Goal: Transaction & Acquisition: Purchase product/service

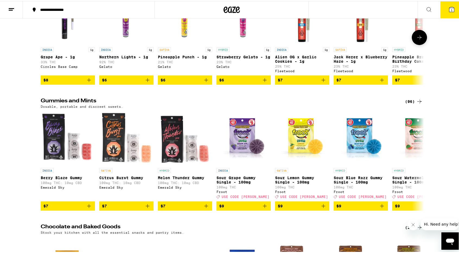
scroll to position [1523, 0]
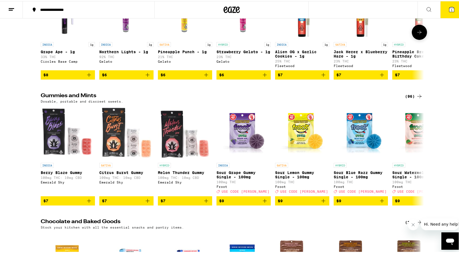
click at [417, 34] on icon at bounding box center [419, 31] width 7 height 7
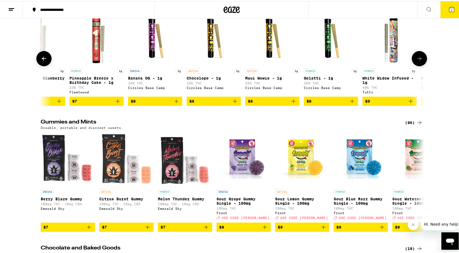
scroll to position [1496, 0]
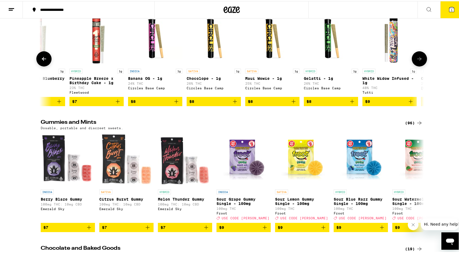
click at [416, 61] on icon at bounding box center [419, 58] width 7 height 7
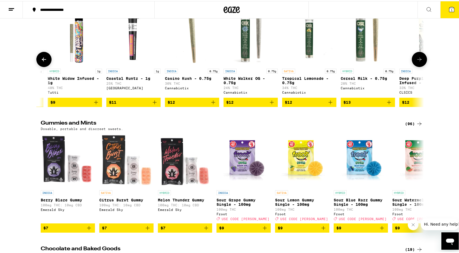
scroll to position [0, 646]
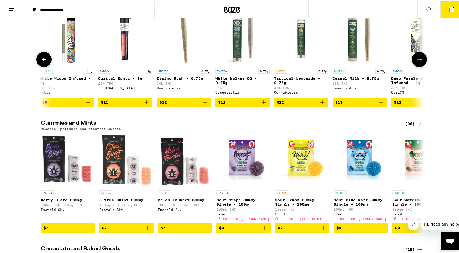
click at [121, 104] on span "$11" at bounding box center [125, 101] width 49 height 7
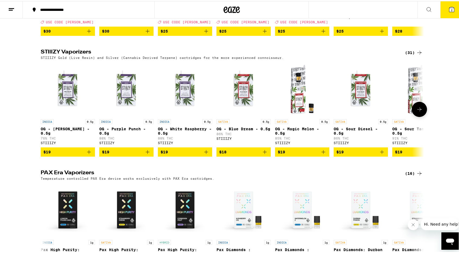
scroll to position [1045, 0]
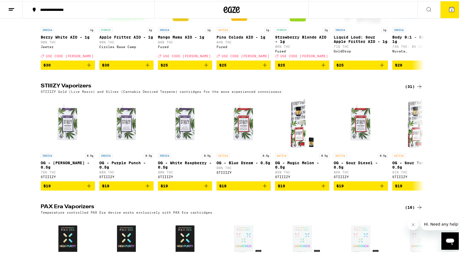
click at [446, 12] on button "2" at bounding box center [451, 8] width 23 height 17
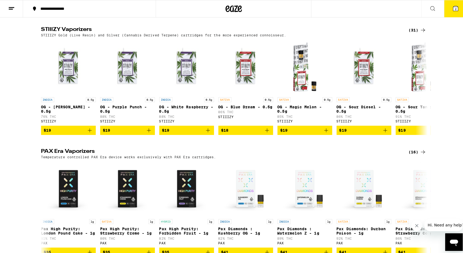
scroll to position [989, 0]
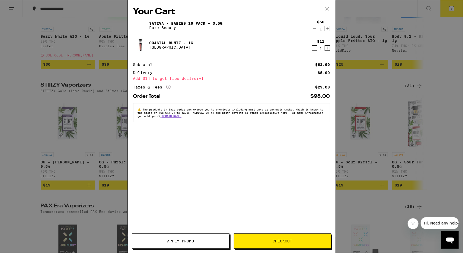
click at [207, 242] on span "Apply Promo" at bounding box center [180, 241] width 97 height 4
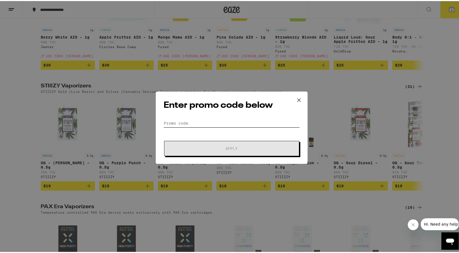
click at [193, 126] on input "Promo Code" at bounding box center [232, 122] width 136 height 8
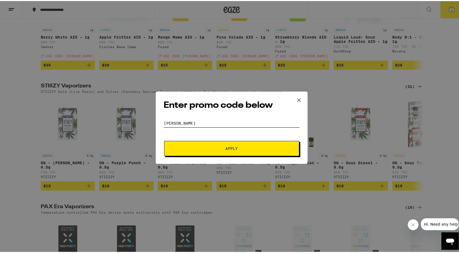
type input "[PERSON_NAME]"
click at [205, 142] on button "Apply" at bounding box center [231, 147] width 135 height 15
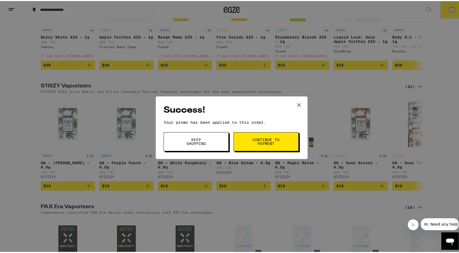
click at [270, 134] on button "Continue to payment" at bounding box center [266, 140] width 65 height 19
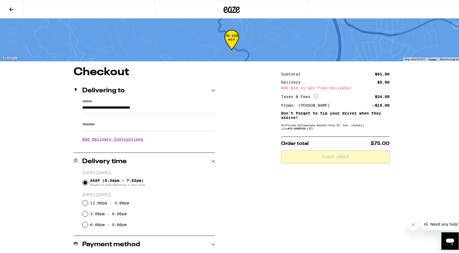
scroll to position [102, 0]
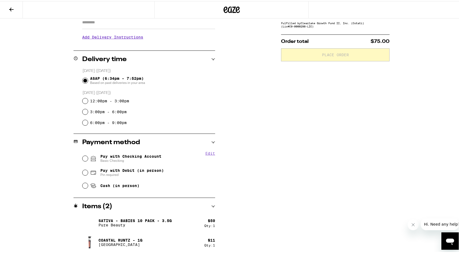
click at [137, 155] on span "Pay with Checking Account Basic Checking" at bounding box center [130, 157] width 61 height 9
click at [88, 155] on input "Pay with Checking Account Basic Checking" at bounding box center [85, 157] width 5 height 5
radio input "true"
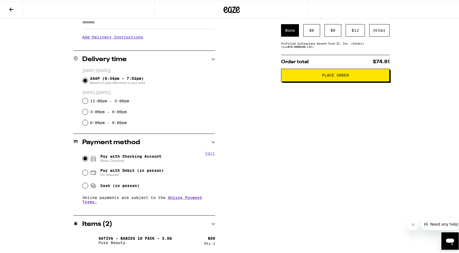
click at [337, 79] on button "Place Order" at bounding box center [335, 74] width 109 height 13
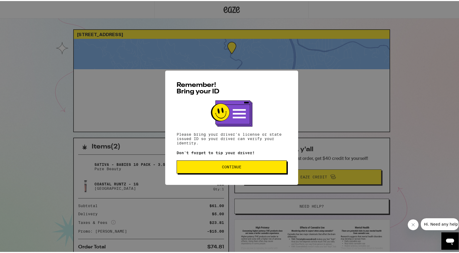
click at [238, 167] on span "Continue" at bounding box center [232, 166] width 20 height 4
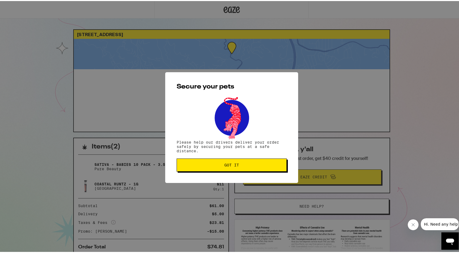
click at [238, 167] on button "Got it" at bounding box center [232, 163] width 110 height 13
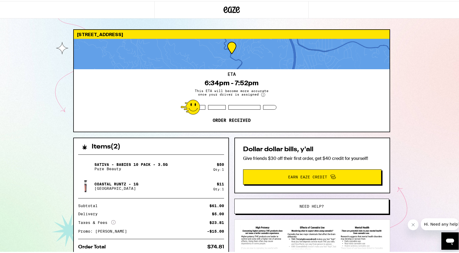
click at [310, 203] on span "Need help?" at bounding box center [312, 205] width 24 height 4
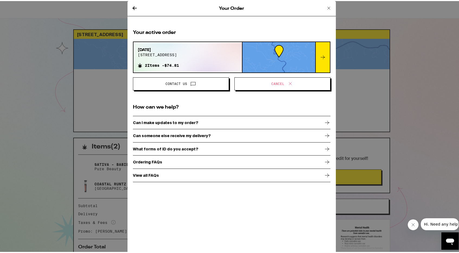
click at [274, 85] on span "Cancel" at bounding box center [282, 82] width 87 height 7
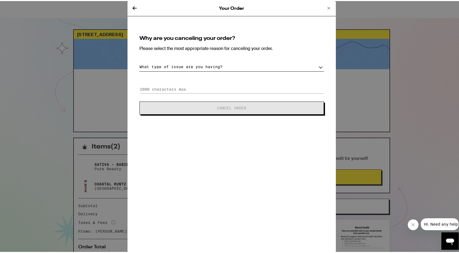
click at [239, 62] on select "What type of issue are you having? Order taking too long Order arriving too soo…" at bounding box center [231, 65] width 185 height 9
select select "long-eta"
click at [139, 61] on select "What type of issue are you having? Order taking too long Order arriving too soo…" at bounding box center [231, 65] width 185 height 9
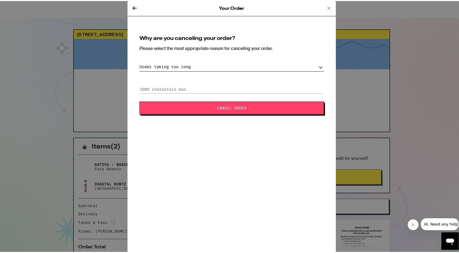
click at [243, 107] on span "Cancel Order" at bounding box center [231, 107] width 29 height 4
